Goal: Task Accomplishment & Management: Use online tool/utility

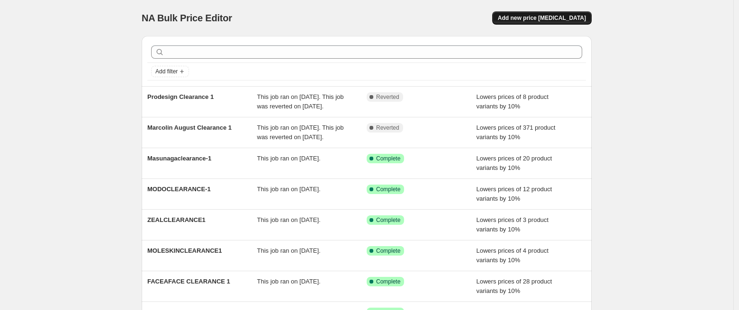
click at [552, 18] on span "Add new price [MEDICAL_DATA]" at bounding box center [542, 18] width 88 height 8
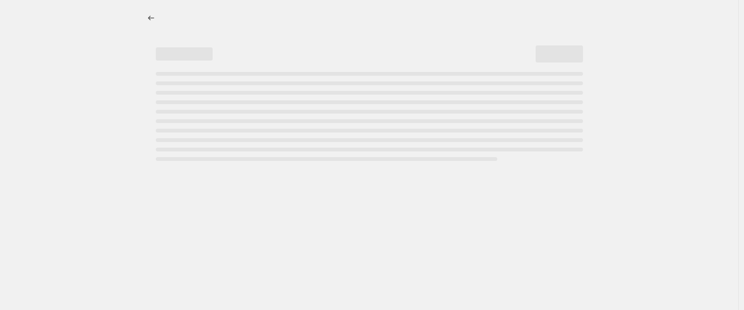
select select "percentage"
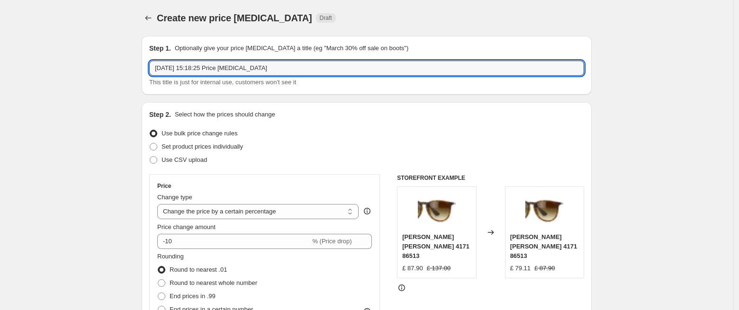
drag, startPoint x: 291, startPoint y: 69, endPoint x: 59, endPoint y: 49, distance: 232.9
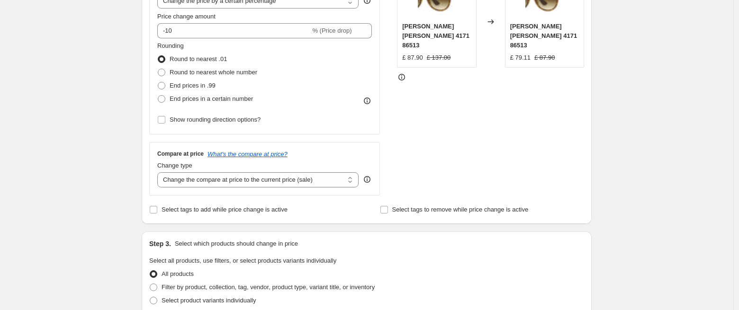
scroll to position [222, 0]
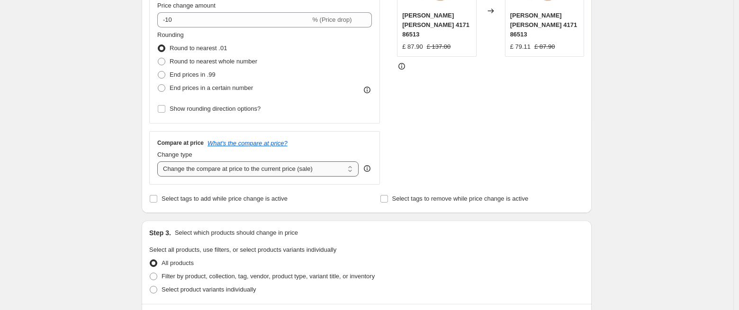
type input "Marchon Clearance 2"
click at [243, 175] on select "Change the compare at price to the current price (sale) Change the compare at p…" at bounding box center [257, 168] width 201 height 15
select select "no_change"
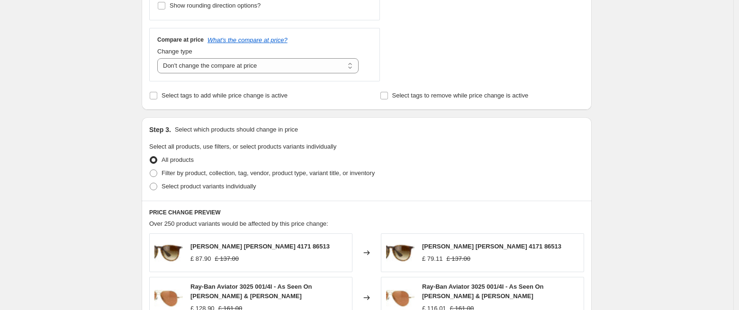
scroll to position [329, 0]
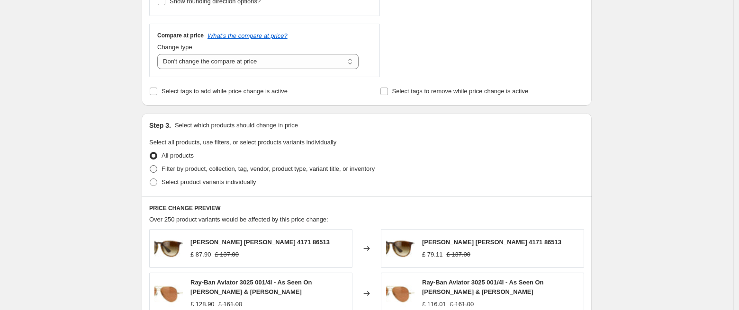
click at [330, 170] on span "Filter by product, collection, tag, vendor, product type, variant title, or inv…" at bounding box center [267, 168] width 213 height 7
click at [150, 166] on input "Filter by product, collection, tag, vendor, product type, variant title, or inv…" at bounding box center [150, 165] width 0 height 0
radio input "true"
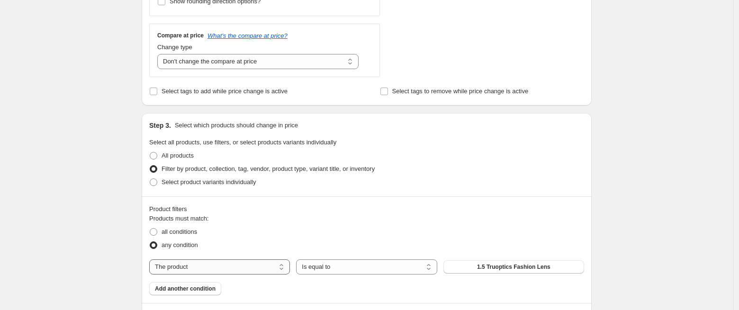
click at [243, 265] on select "The product The product's collection The product's tag The product's vendor The…" at bounding box center [219, 266] width 141 height 15
select select "tag"
click at [519, 265] on span "(G)I-DLE" at bounding box center [513, 267] width 23 height 8
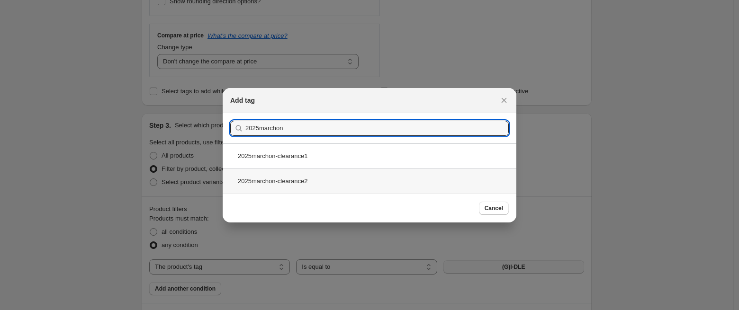
type input "2025marchon"
click at [295, 182] on div "2025marchon-clearance2" at bounding box center [370, 181] width 294 height 25
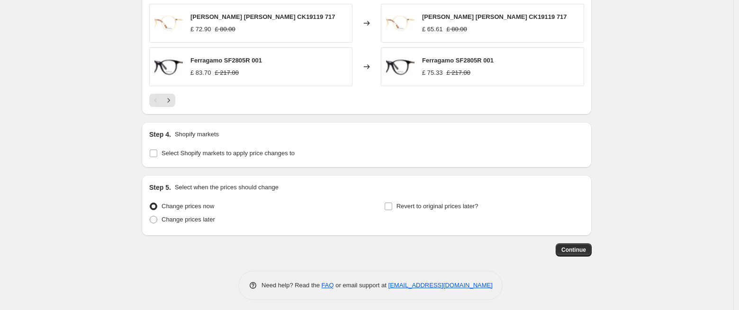
scroll to position [796, 0]
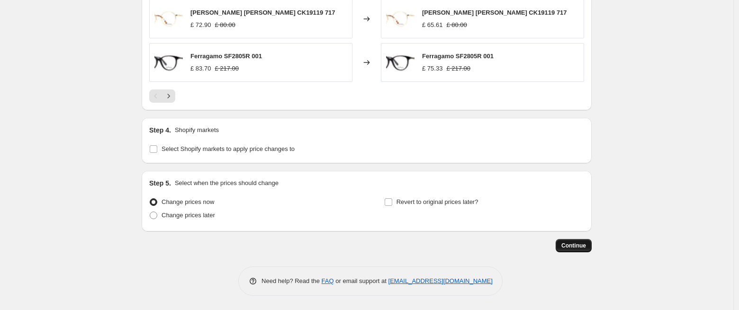
click at [578, 247] on span "Continue" at bounding box center [573, 246] width 25 height 8
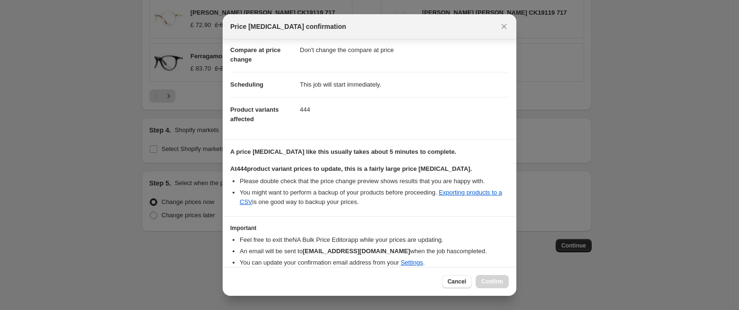
scroll to position [92, 0]
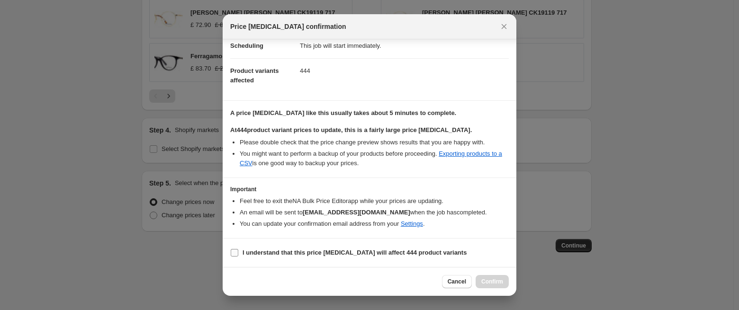
click at [236, 254] on input "I understand that this price [MEDICAL_DATA] will affect 444 product variants" at bounding box center [235, 253] width 8 height 8
checkbox input "true"
click at [506, 284] on button "Confirm" at bounding box center [491, 281] width 33 height 13
type input "Marchon Clearance 2"
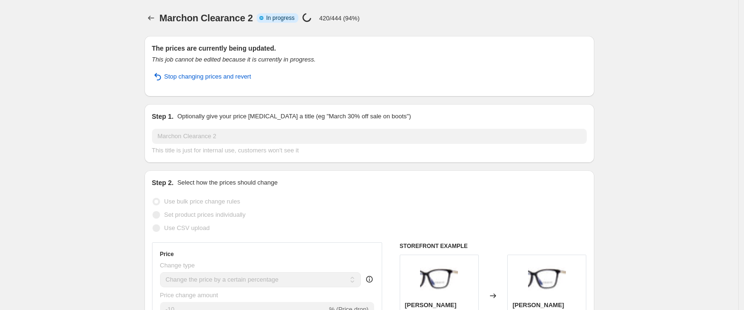
select select "percentage"
select select "no_change"
select select "tag"
